Goal: Task Accomplishment & Management: Manage account settings

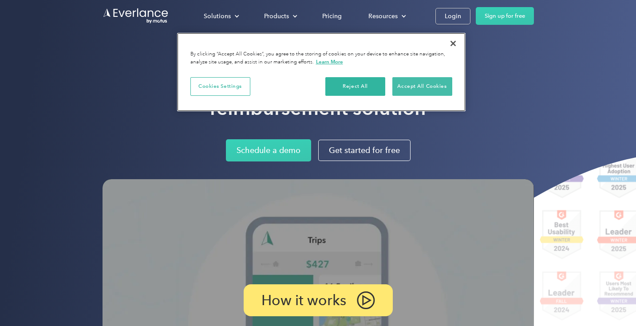
click at [422, 88] on button "Accept All Cookies" at bounding box center [422, 86] width 60 height 19
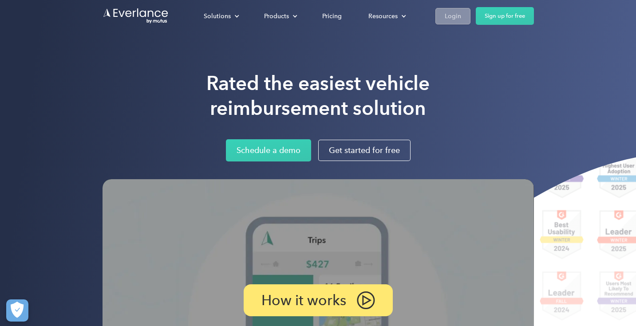
click at [451, 18] on div "Login" at bounding box center [453, 16] width 16 height 11
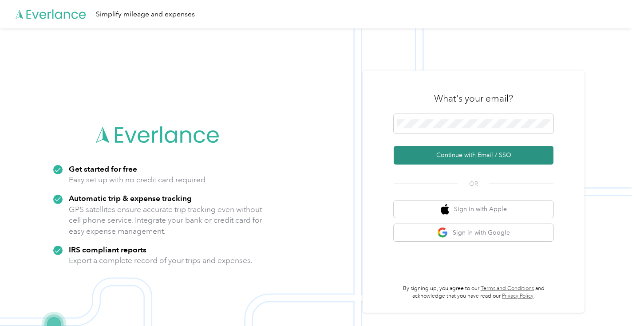
click at [458, 155] on button "Continue with Email / SSO" at bounding box center [474, 155] width 160 height 19
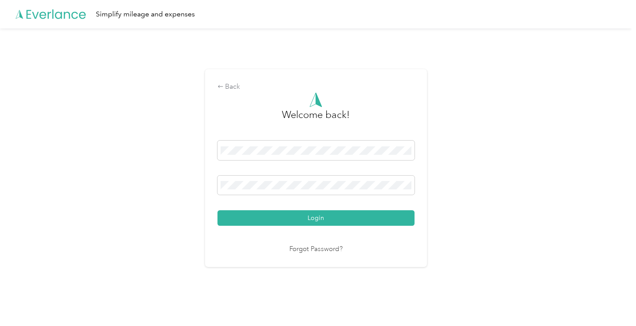
click at [318, 218] on button "Login" at bounding box center [316, 218] width 197 height 16
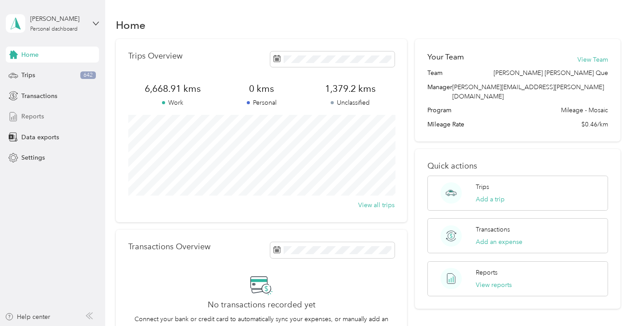
click at [32, 118] on span "Reports" at bounding box center [32, 116] width 23 height 9
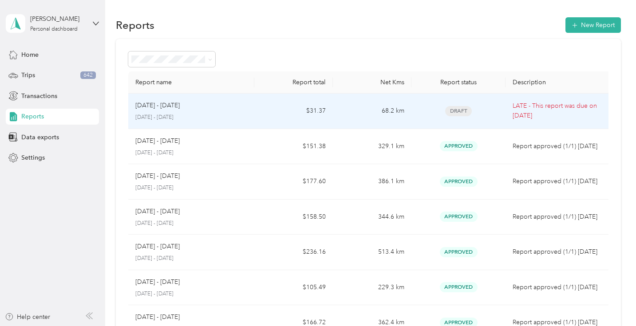
click at [187, 107] on div "[DATE] - [DATE]" at bounding box center [190, 106] width 111 height 10
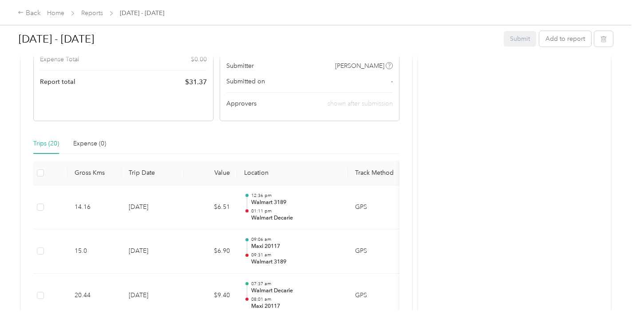
scroll to position [152, 0]
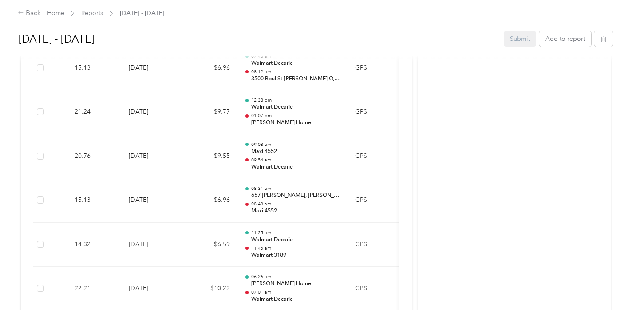
scroll to position [558, 0]
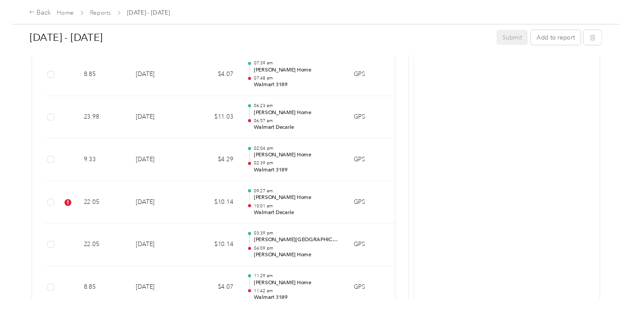
scroll to position [946, 0]
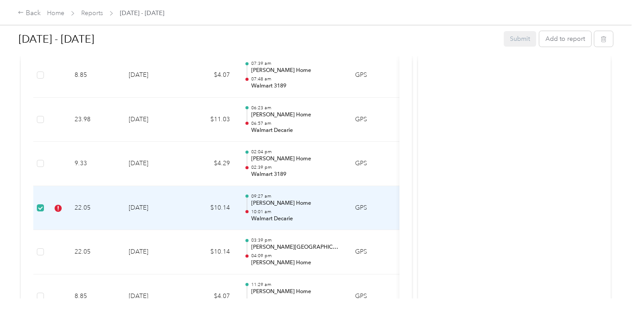
click at [220, 200] on td "$10.14" at bounding box center [210, 208] width 53 height 44
click at [191, 198] on td "$10.14" at bounding box center [210, 208] width 53 height 44
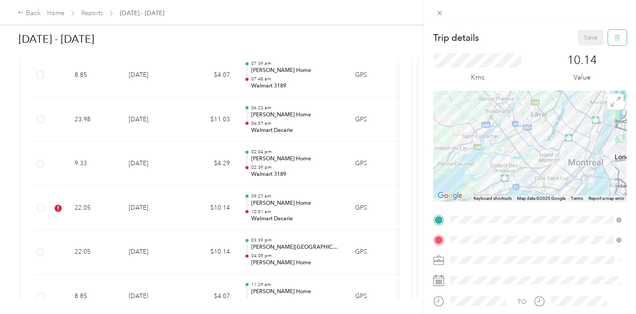
click at [615, 39] on icon "button" at bounding box center [617, 38] width 6 height 6
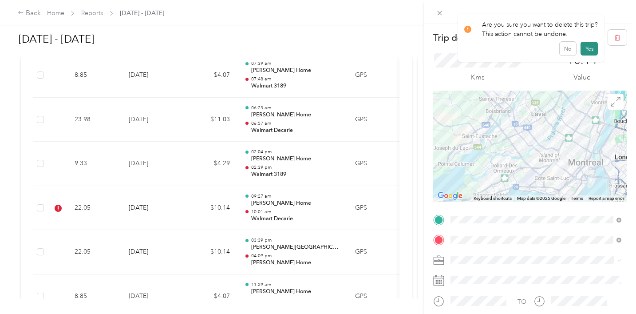
click at [591, 50] on button "Yes" at bounding box center [589, 49] width 17 height 14
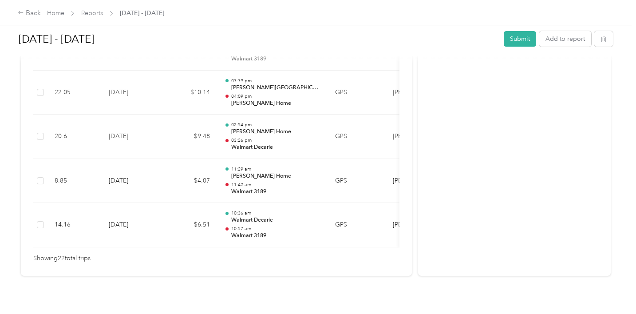
scroll to position [1043, 0]
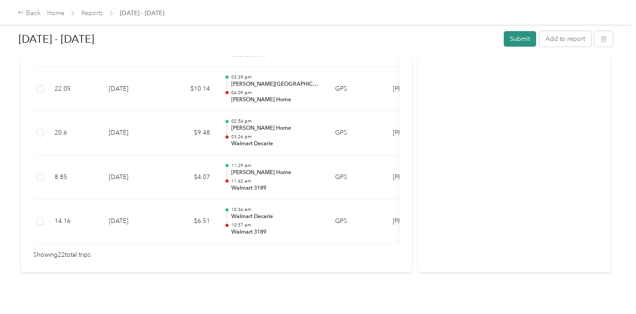
click at [522, 40] on button "Submit" at bounding box center [520, 39] width 32 height 16
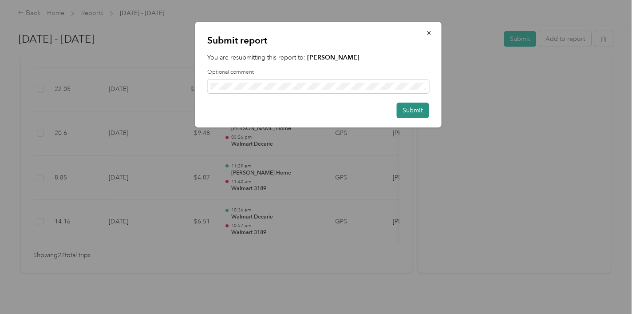
click at [416, 110] on button "Submit" at bounding box center [412, 111] width 32 height 16
